Goal: Book appointment/travel/reservation

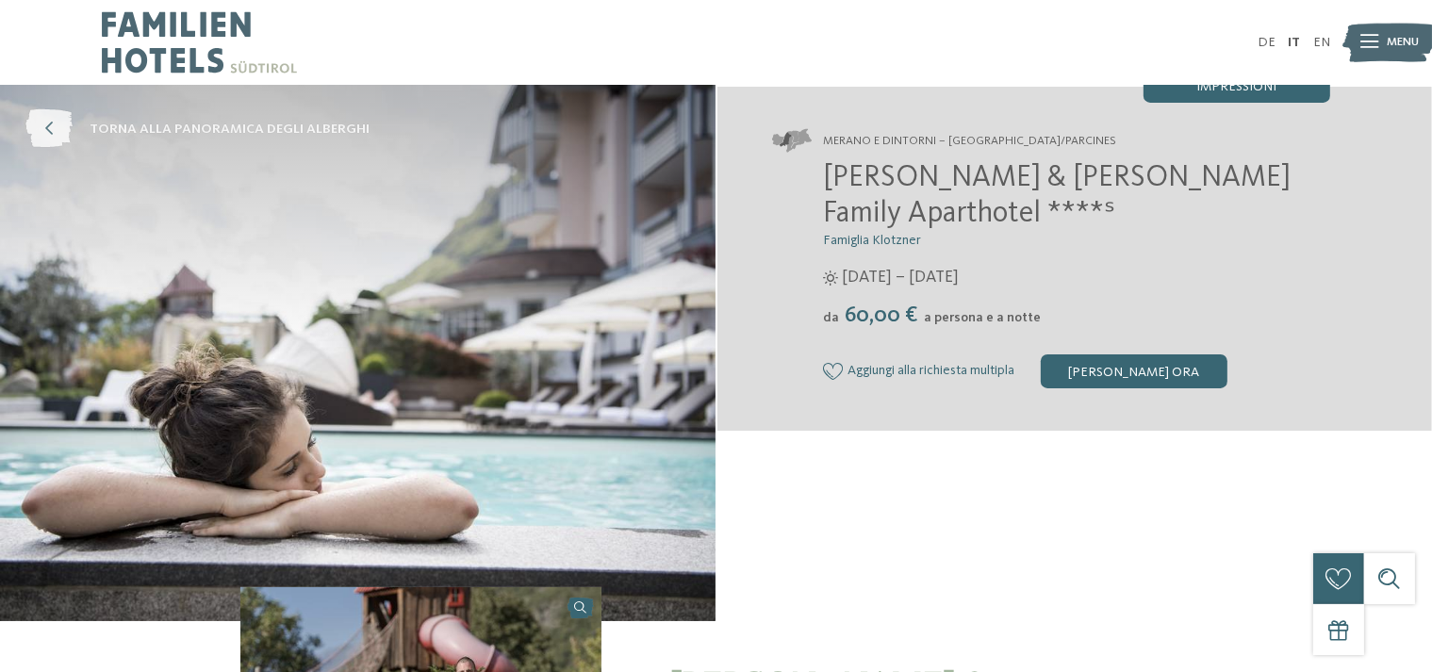
click at [51, 135] on icon at bounding box center [48, 129] width 47 height 39
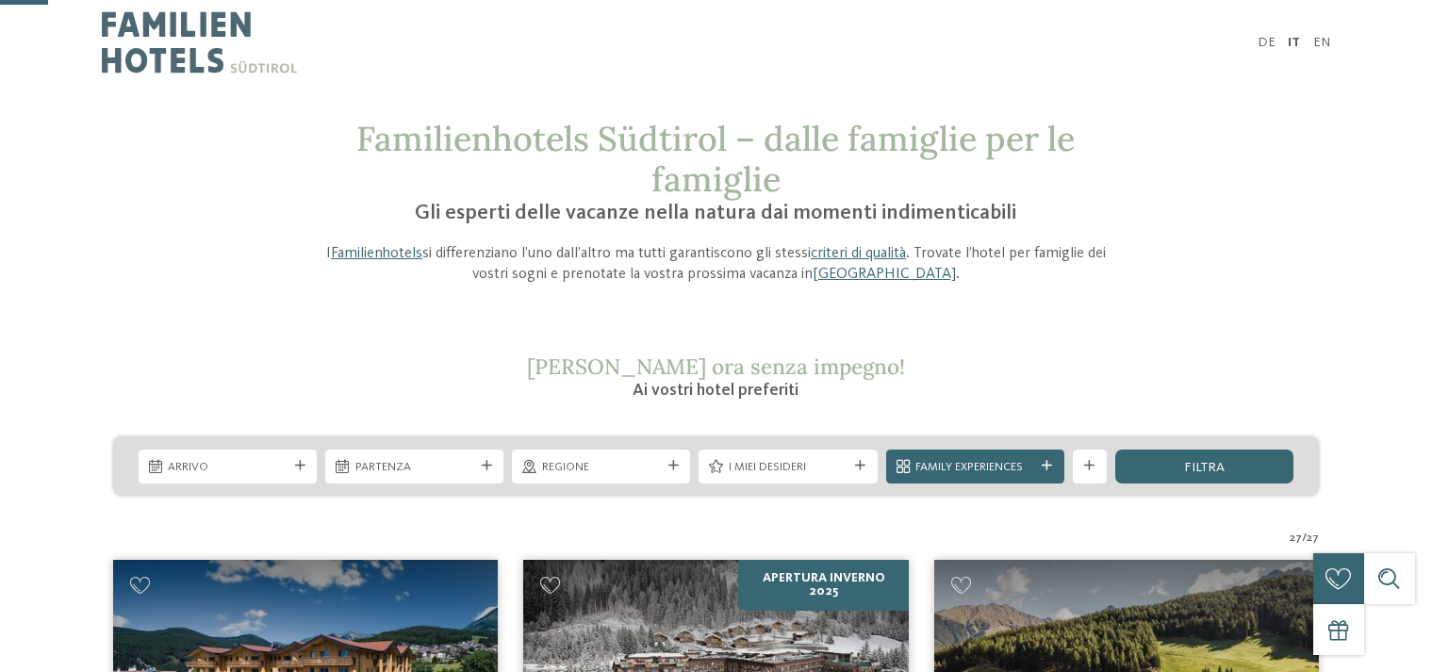
scroll to position [199, 0]
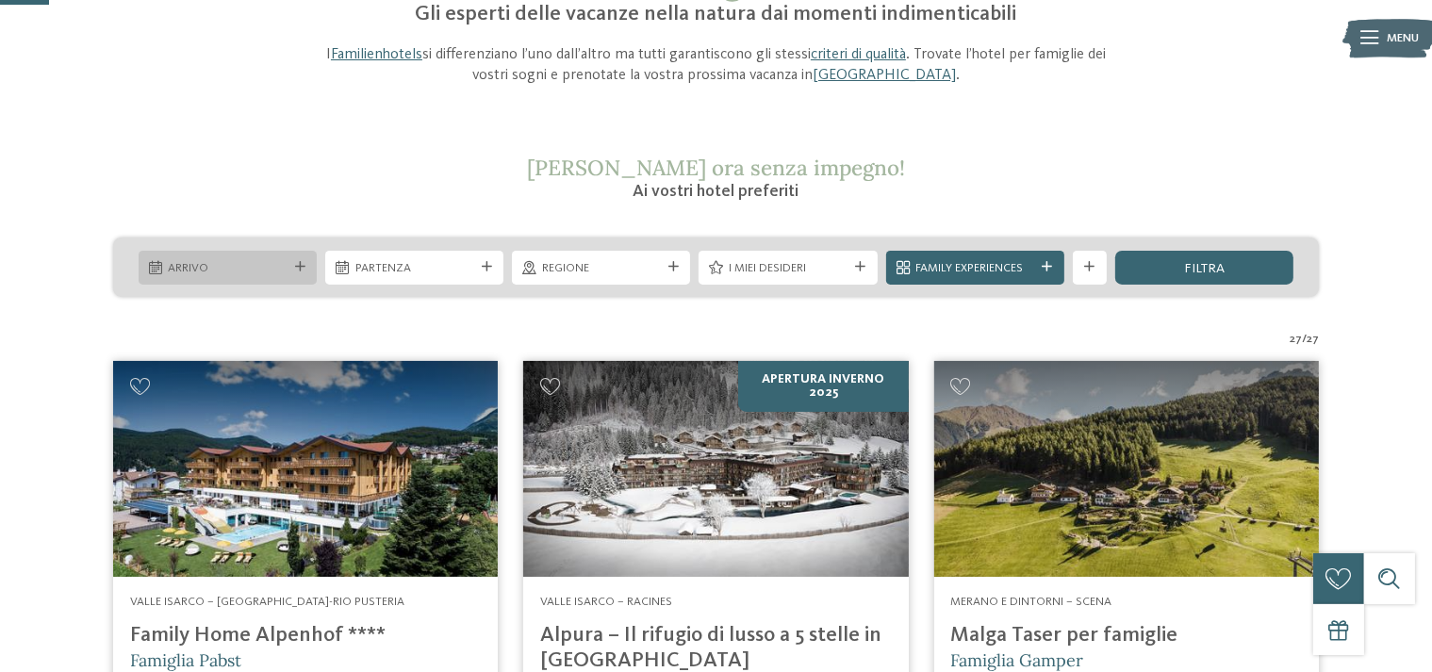
click at [247, 264] on span "Arrivo" at bounding box center [227, 268] width 119 height 17
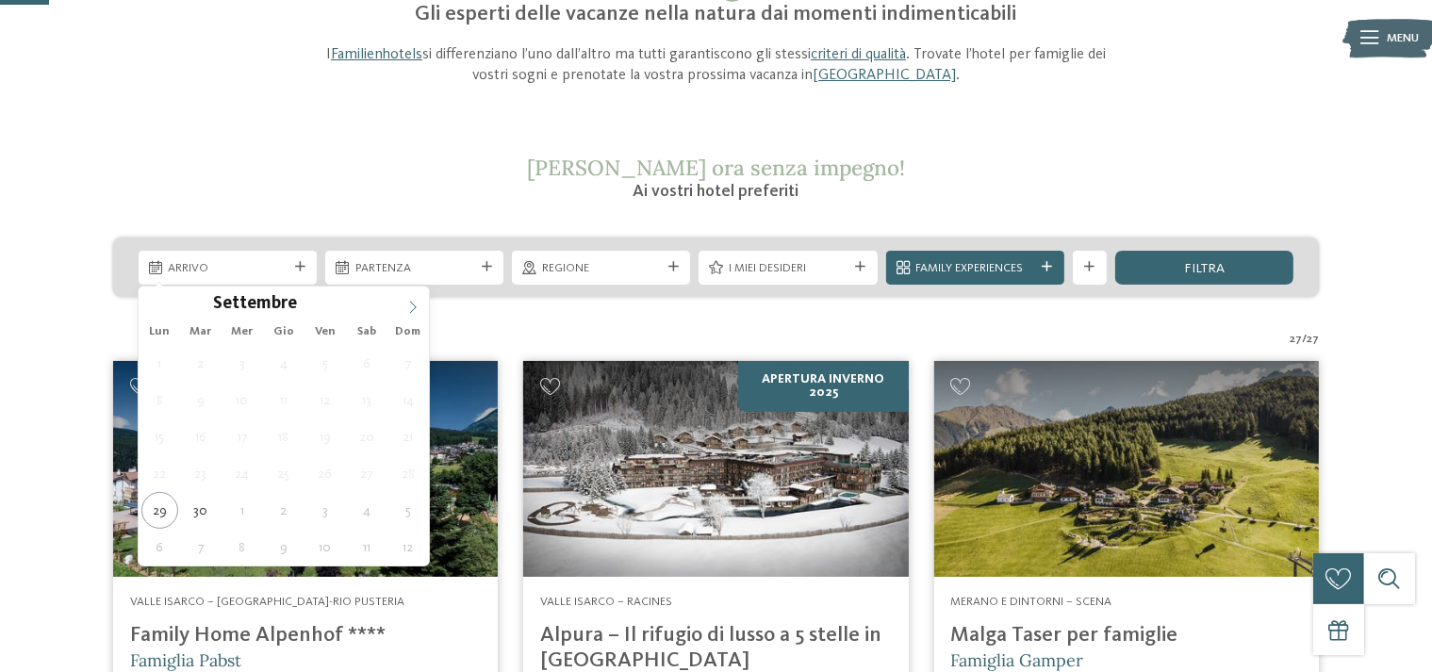
click at [405, 308] on span at bounding box center [413, 303] width 32 height 32
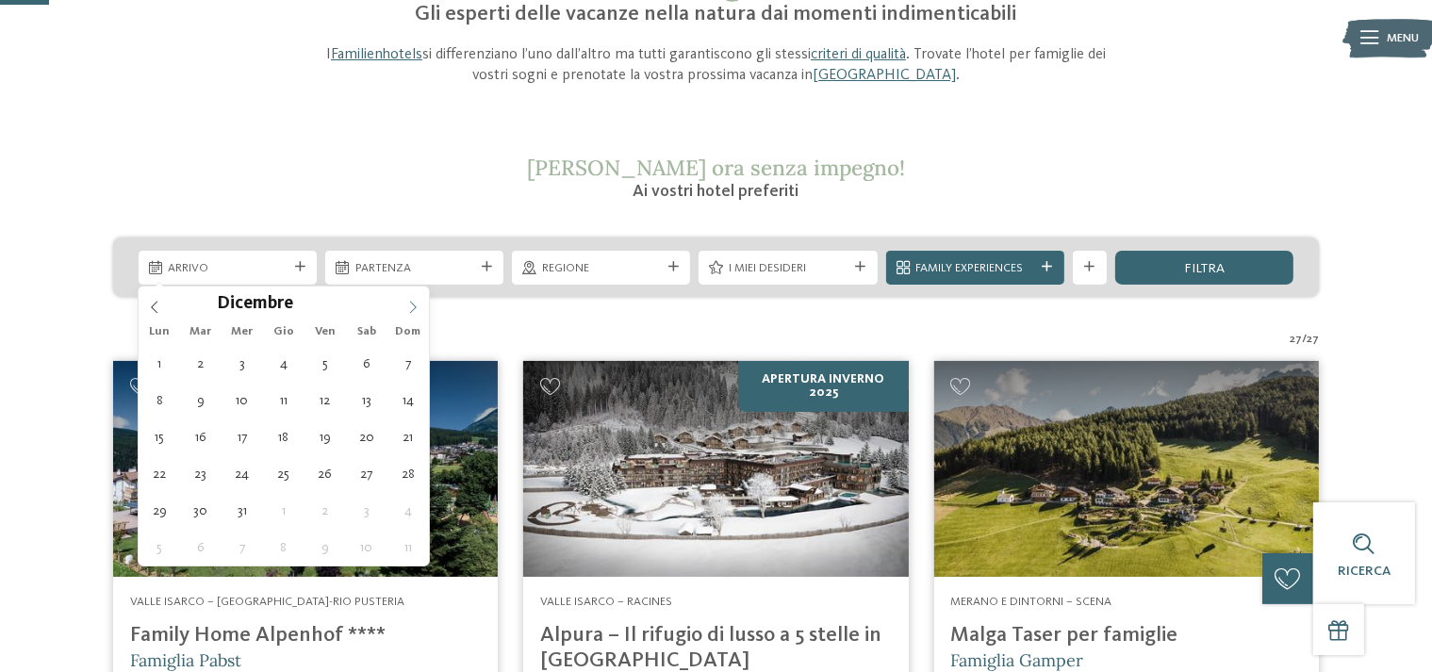
click at [405, 308] on span at bounding box center [413, 303] width 32 height 32
type input "****"
click at [153, 308] on icon at bounding box center [154, 307] width 13 height 13
type div "26.12.2025"
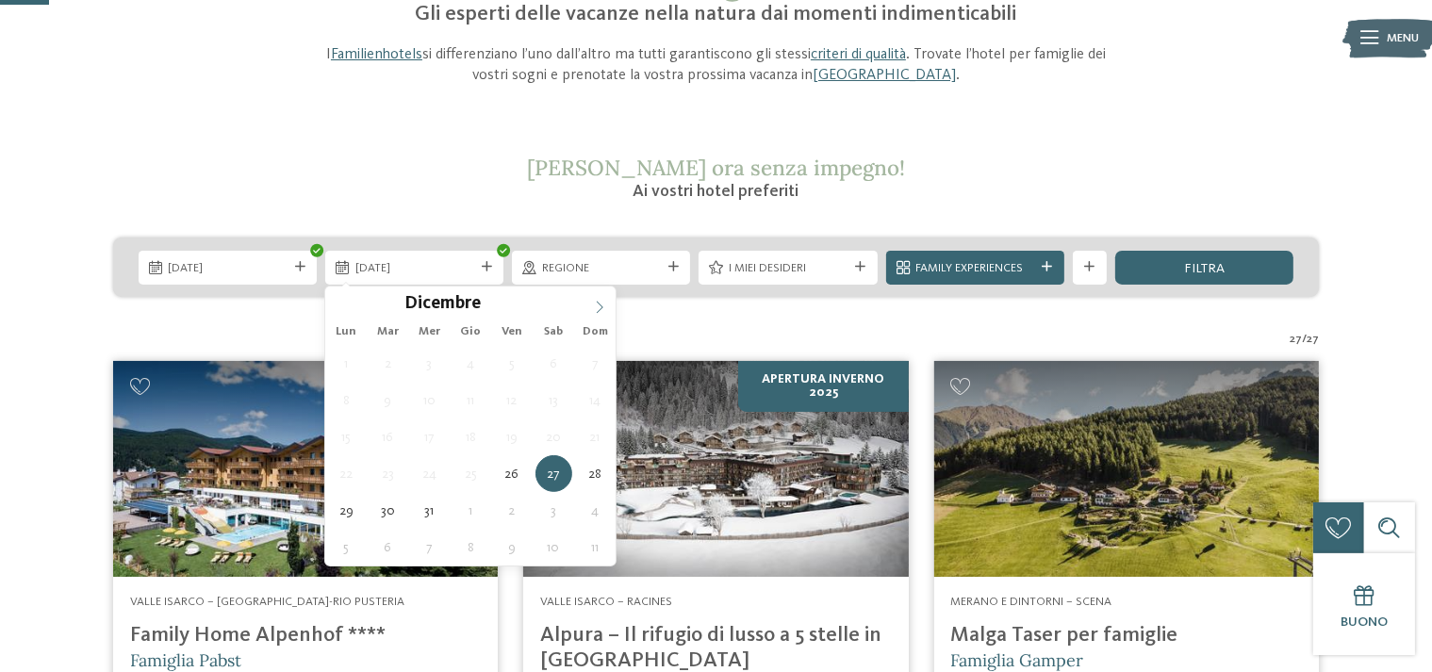
type input "****"
click at [592, 311] on span at bounding box center [600, 303] width 32 height 32
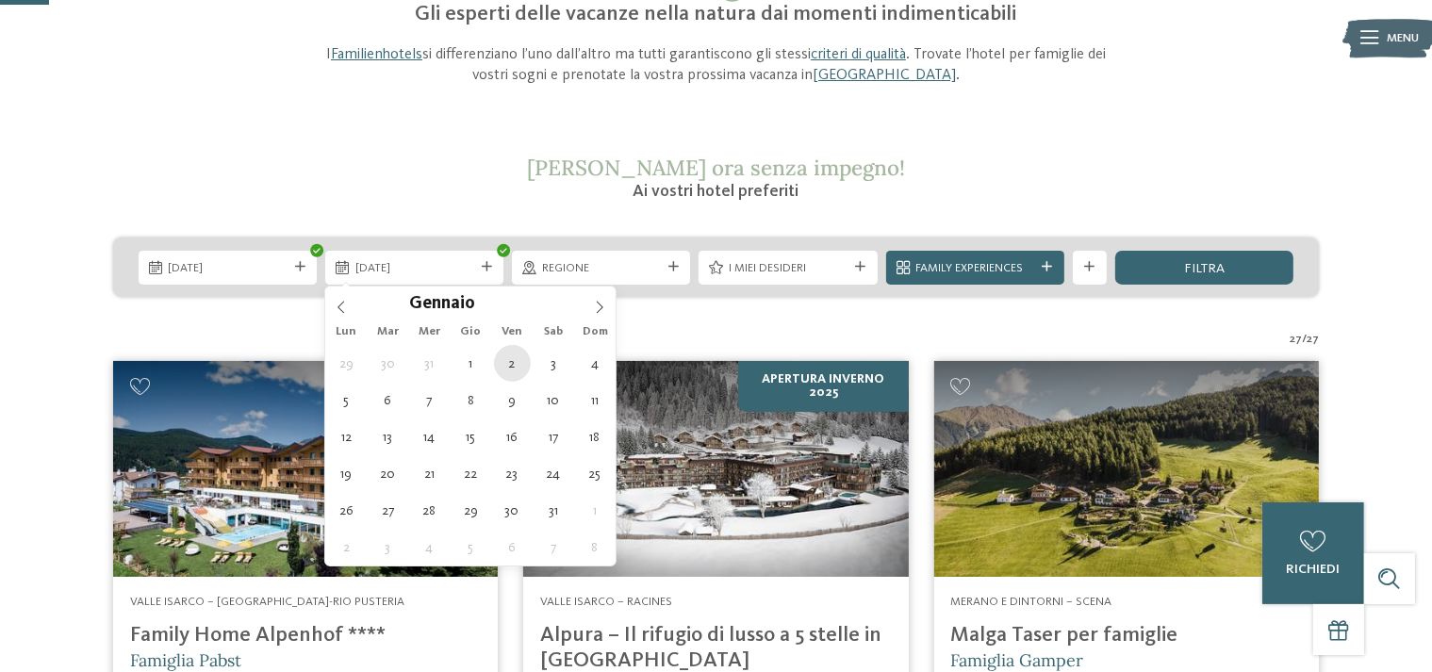
type div "02.01.2026"
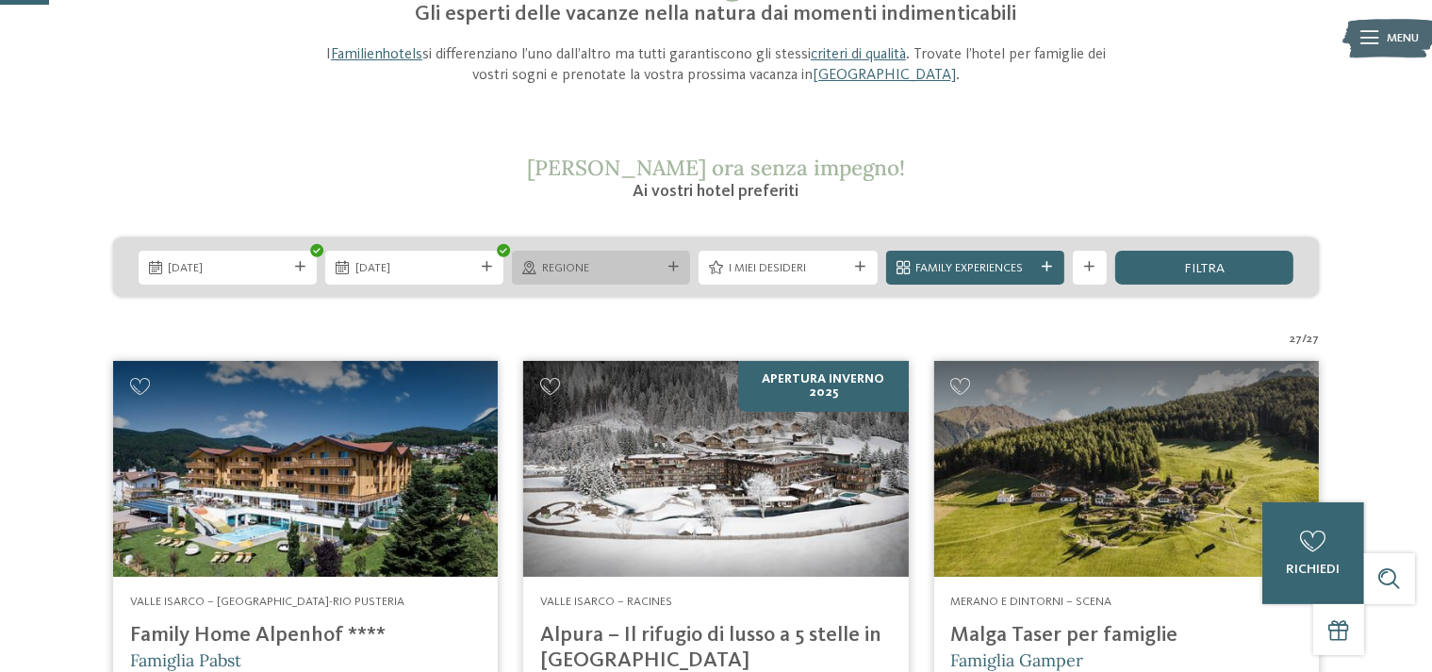
click at [686, 266] on div "Regione" at bounding box center [601, 268] width 178 height 34
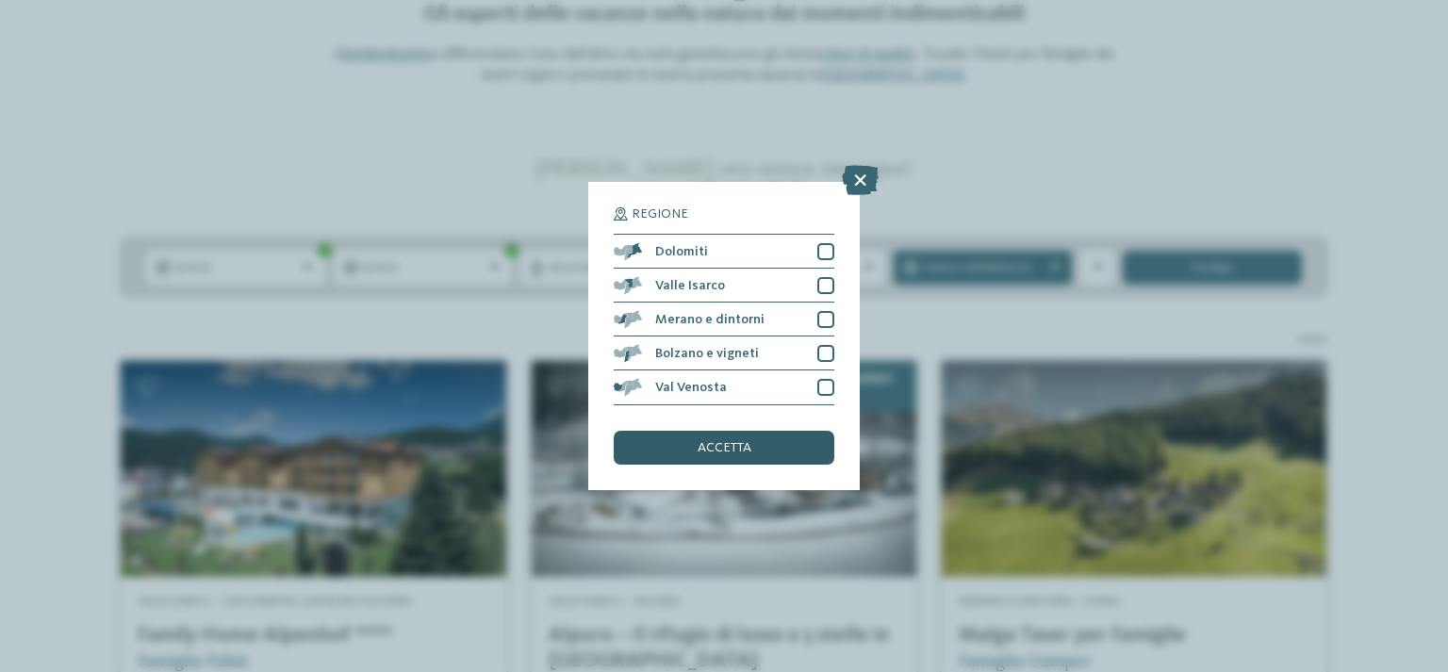
click at [722, 455] on span "accetta" at bounding box center [725, 447] width 54 height 13
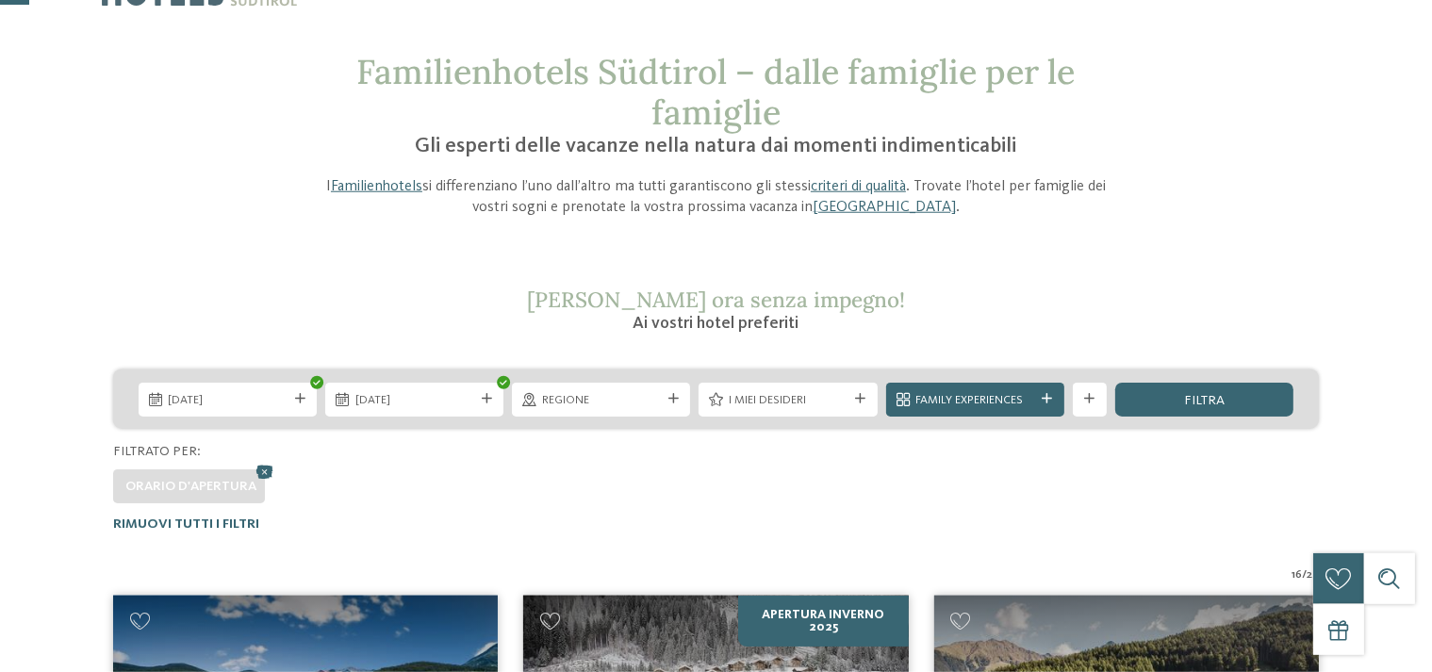
scroll to position [48, 0]
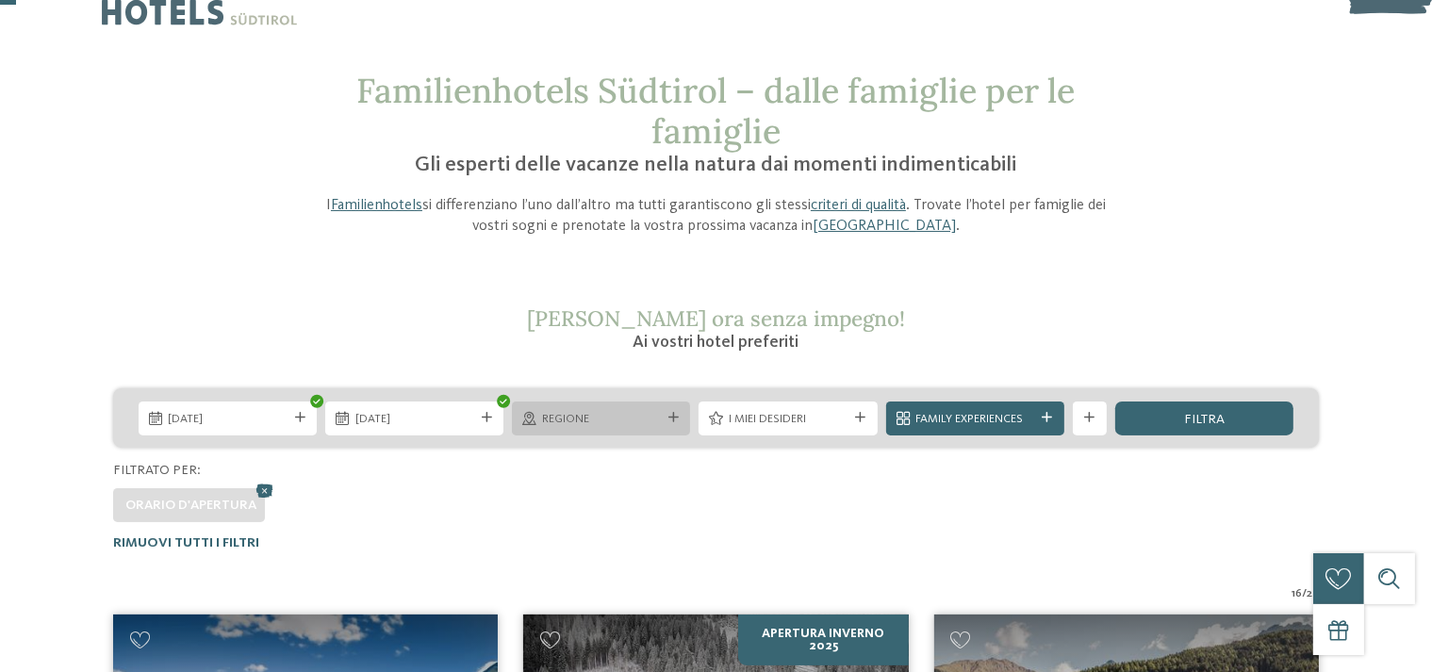
click at [660, 421] on span "Regione" at bounding box center [601, 419] width 119 height 17
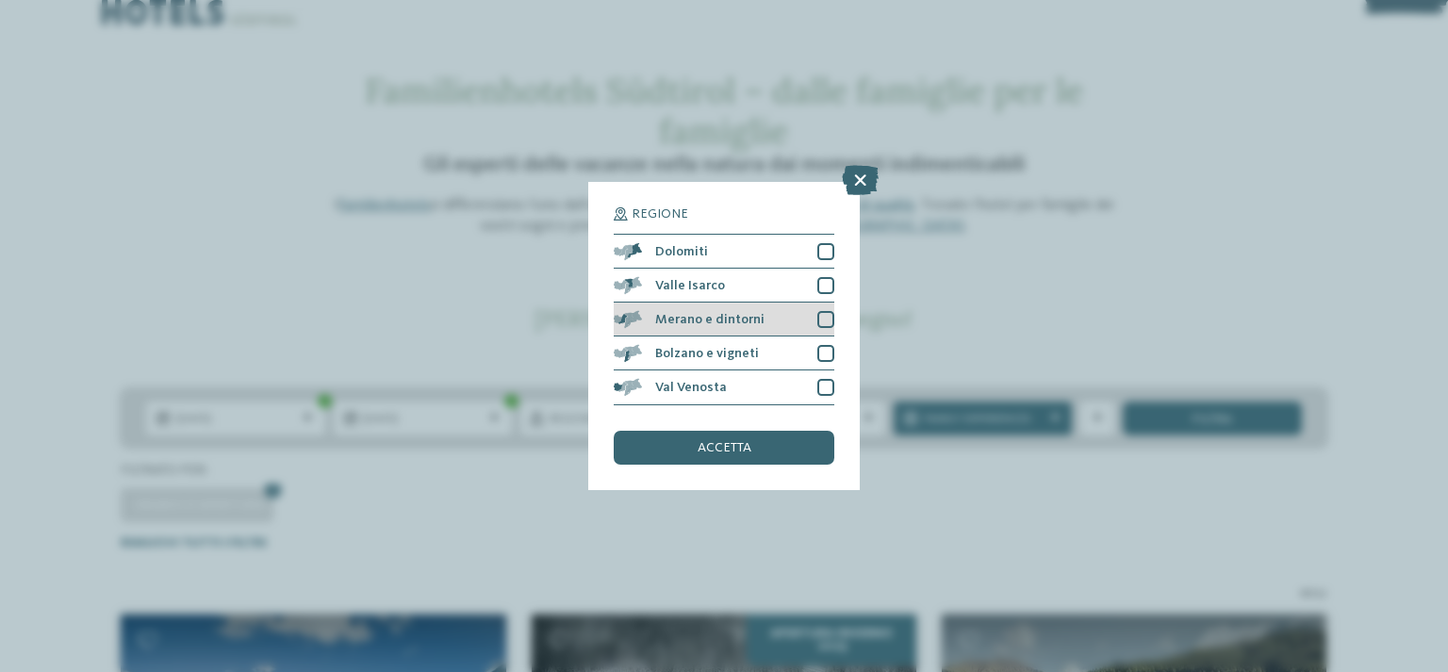
click at [829, 322] on div at bounding box center [826, 319] width 17 height 17
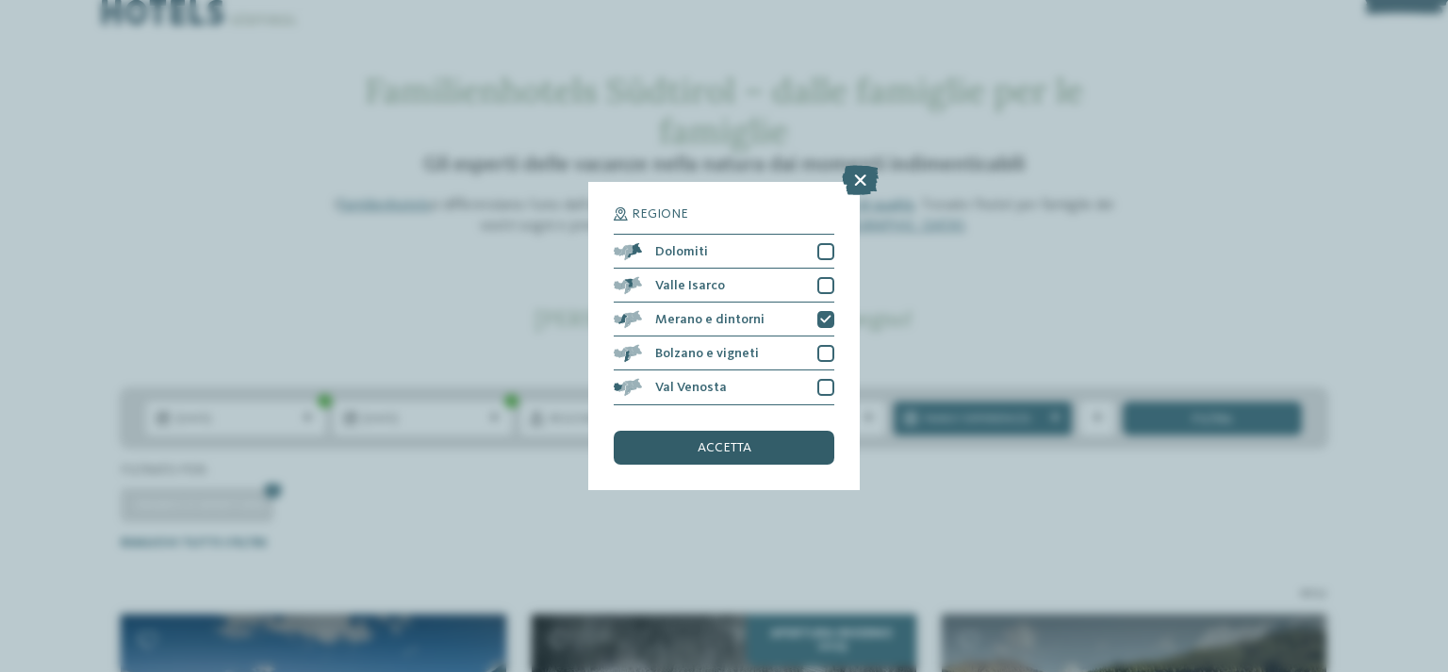
click at [800, 459] on div "accetta" at bounding box center [724, 448] width 221 height 34
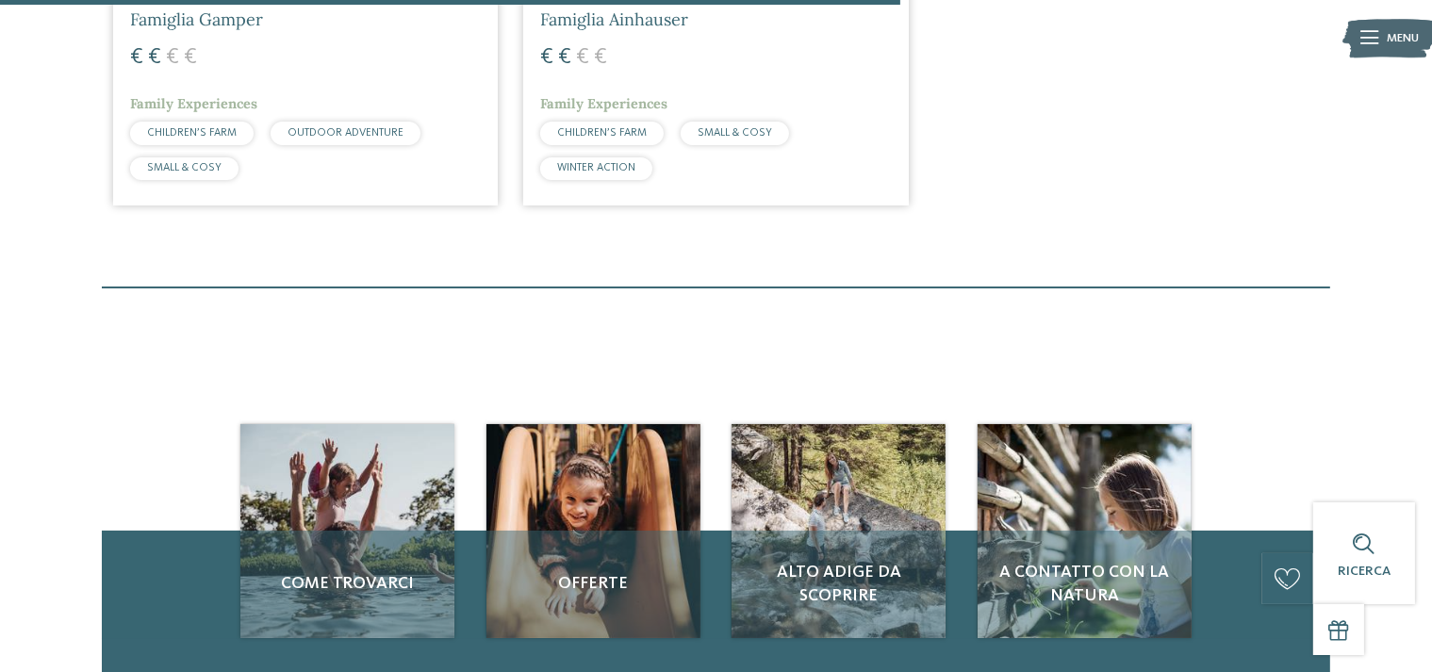
scroll to position [645, 0]
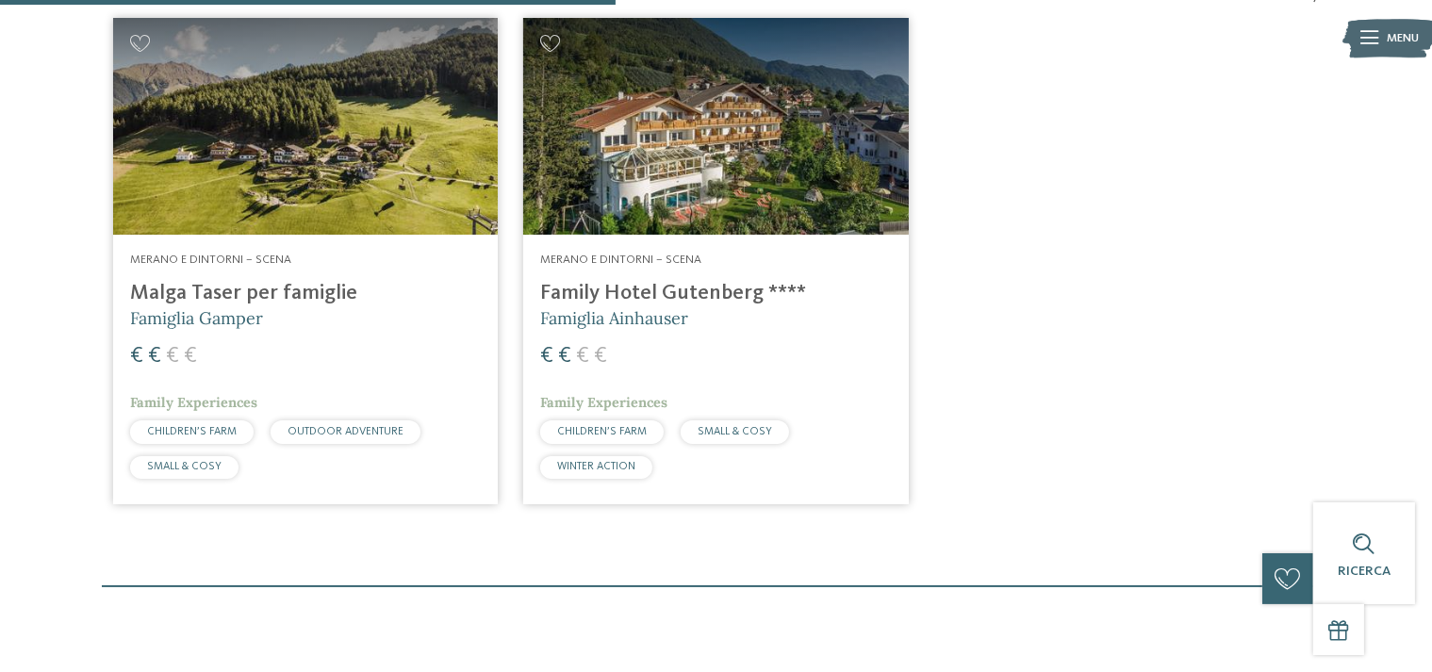
click at [410, 200] on img at bounding box center [305, 126] width 385 height 217
